Goal: Information Seeking & Learning: Learn about a topic

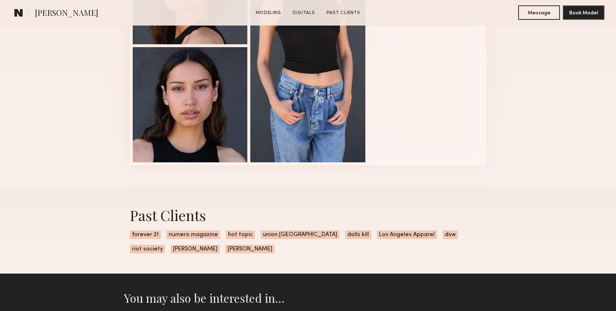
scroll to position [718, 0]
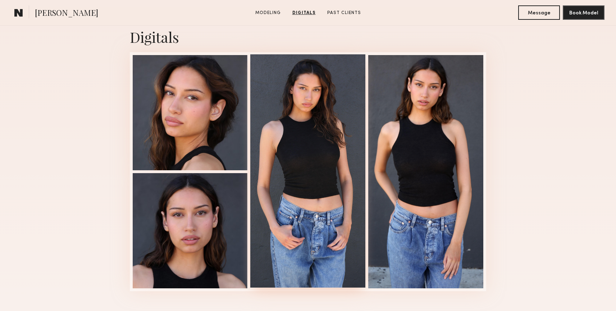
click at [322, 164] on div at bounding box center [307, 170] width 115 height 233
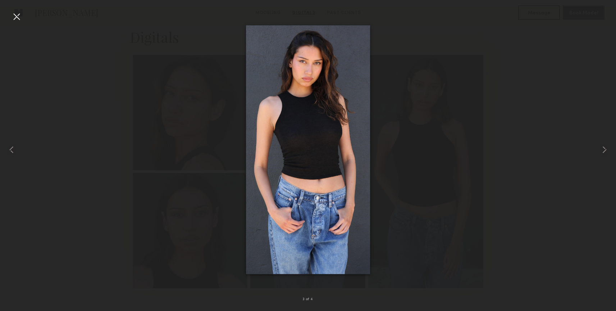
drag, startPoint x: 276, startPoint y: 160, endPoint x: 300, endPoint y: 90, distance: 74.0
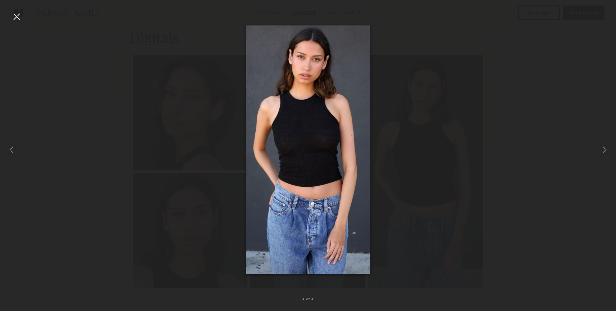
drag, startPoint x: 340, startPoint y: 136, endPoint x: 365, endPoint y: 12, distance: 127.4
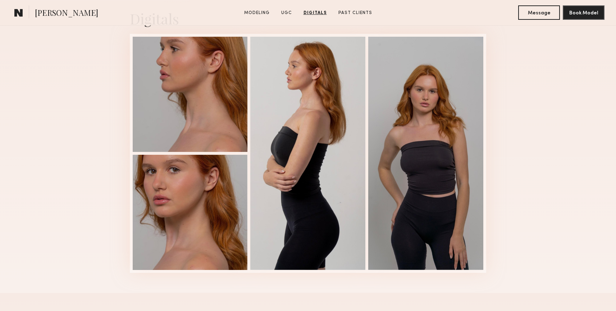
scroll to position [1434, 0]
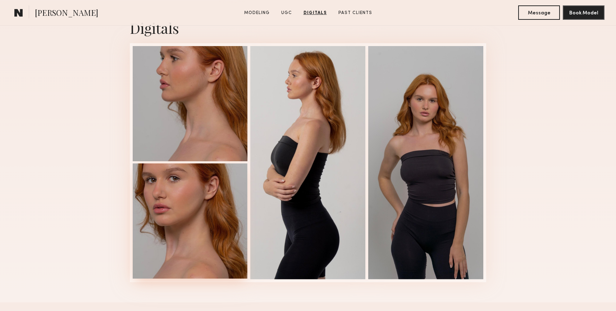
click at [177, 246] on div at bounding box center [190, 220] width 115 height 115
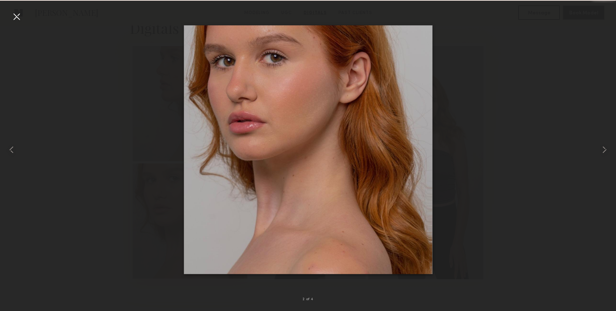
scroll to position [1433, 0]
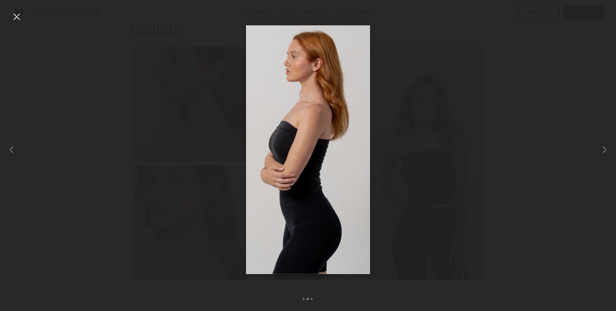
click at [19, 18] on div at bounding box center [17, 17] width 12 height 12
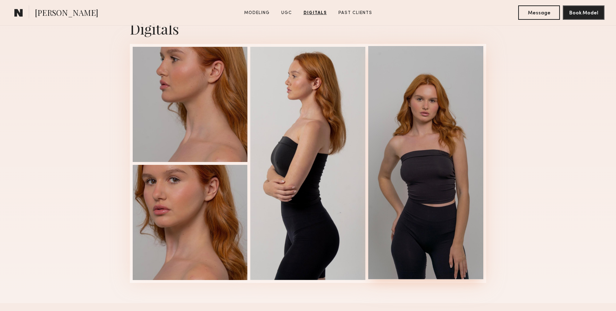
click at [417, 131] on div at bounding box center [425, 162] width 115 height 233
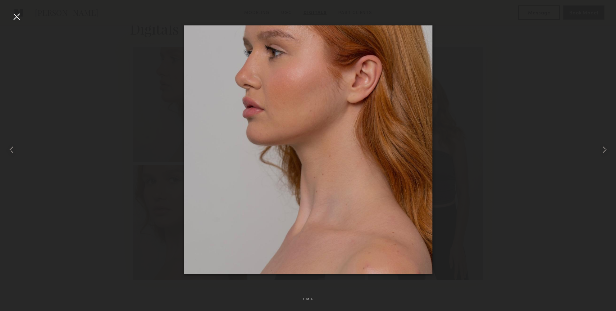
click at [14, 17] on div at bounding box center [17, 17] width 12 height 12
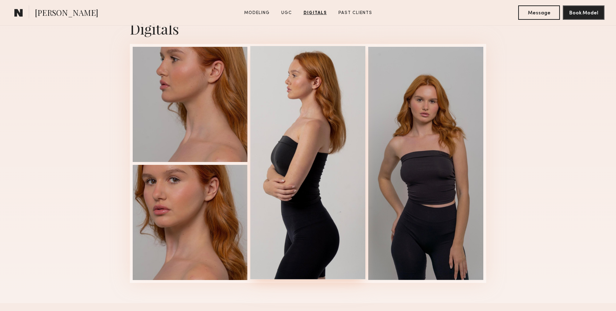
click at [317, 143] on div at bounding box center [307, 162] width 115 height 233
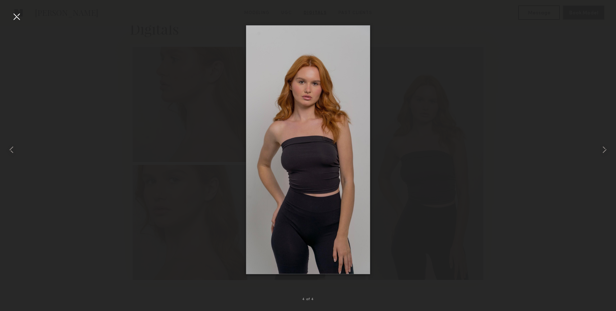
drag, startPoint x: 317, startPoint y: 143, endPoint x: 306, endPoint y: 5, distance: 137.8
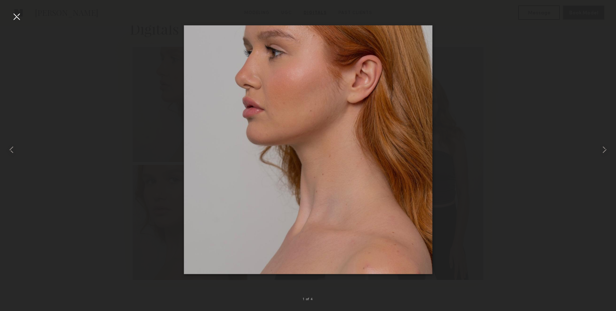
click at [295, 89] on img at bounding box center [308, 149] width 249 height 249
